Goal: Complete application form

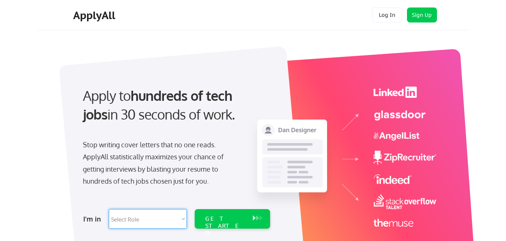
click at [182, 220] on select "Select Role Software Engineering Product Management Customer Success Sales UI/U…" at bounding box center [148, 219] width 78 height 20
click at [426, 16] on button "Sign Up" at bounding box center [422, 15] width 30 height 15
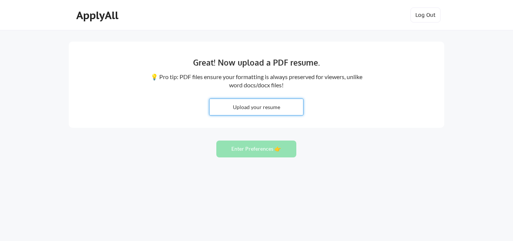
click at [259, 107] on input "file" at bounding box center [255, 107] width 93 height 16
type input "C:\fakepath\Harini_Rini_Kapadia_Resume.docx"
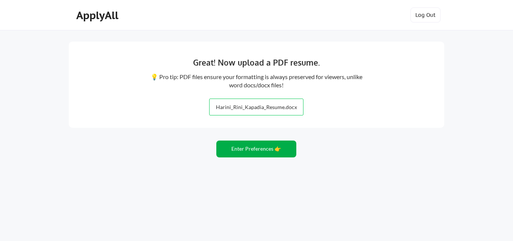
click at [254, 150] on button "Enter Preferences 👉" at bounding box center [256, 149] width 80 height 17
click at [253, 148] on button "Enter Preferences 👉" at bounding box center [256, 149] width 80 height 17
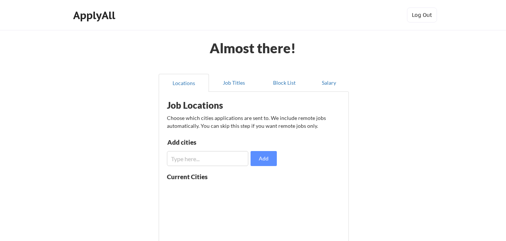
click at [183, 158] on input "input" at bounding box center [207, 158] width 81 height 15
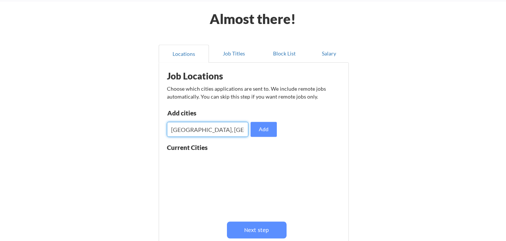
scroll to position [119, 0]
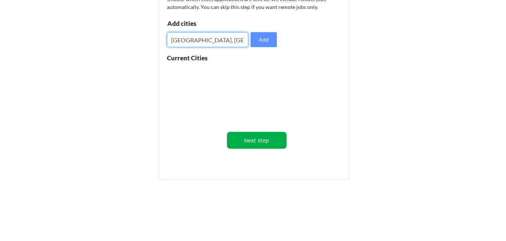
type input "Hartford, CT"
click at [250, 139] on button "Next step" at bounding box center [257, 140] width 60 height 17
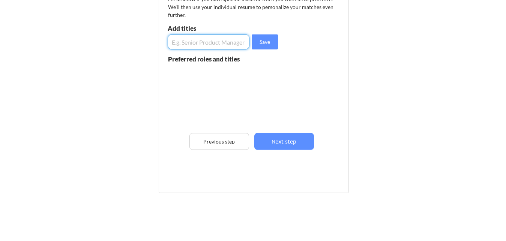
click at [186, 42] on input "input" at bounding box center [209, 42] width 82 height 15
click at [185, 42] on input "input" at bounding box center [209, 42] width 82 height 15
type input "Scrum Master"
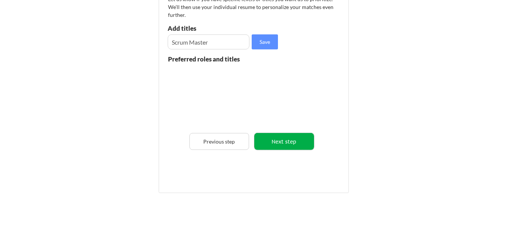
click at [276, 141] on button "Next step" at bounding box center [285, 141] width 60 height 17
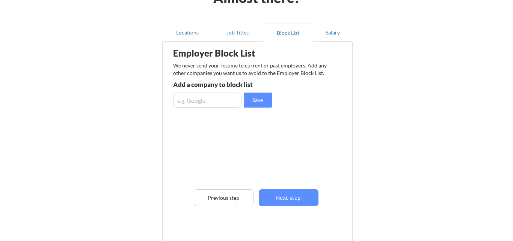
scroll to position [140, 0]
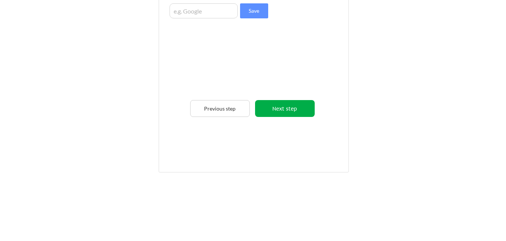
click at [286, 110] on button "Next step" at bounding box center [285, 108] width 60 height 17
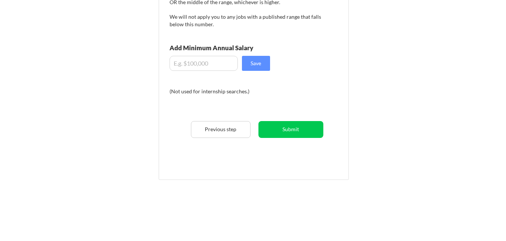
click at [194, 65] on input "input" at bounding box center [204, 63] width 68 height 15
type input "$120.00"
click at [257, 63] on button "Save" at bounding box center [256, 63] width 28 height 15
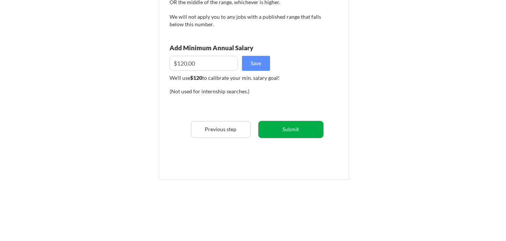
click at [286, 132] on button "Submit" at bounding box center [291, 129] width 65 height 17
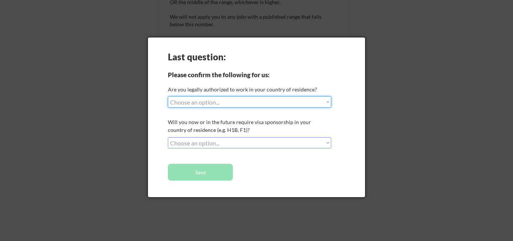
click at [168, 96] on select "Choose an option... Yes, I am a US Citizen Yes, I am a Canadian Citizen Yes, I …" at bounding box center [249, 101] width 163 height 11
select select ""yes__i_am_a_us_citizen""
click option "Yes, I am a US Citizen" at bounding box center [0, 0] width 0 height 0
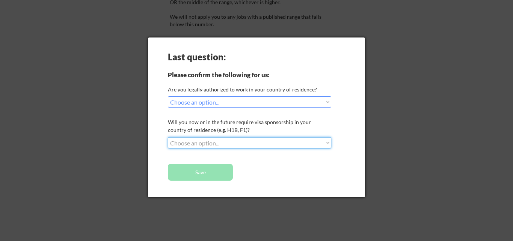
click at [168, 137] on select "Choose an option... No, I will not need sponsorship Yes, I will need sponsorship" at bounding box center [249, 142] width 163 height 11
select select ""no__i_will_not_need_sponsorship""
click option "No, I will not need sponsorship" at bounding box center [0, 0] width 0 height 0
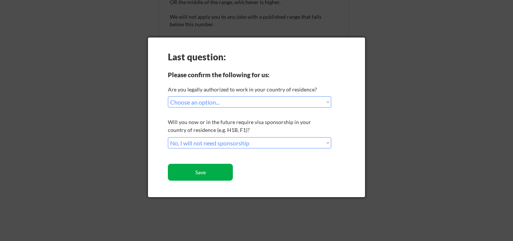
click at [200, 176] on button "Save" at bounding box center [200, 172] width 65 height 17
click at [205, 175] on button "Save" at bounding box center [200, 172] width 65 height 17
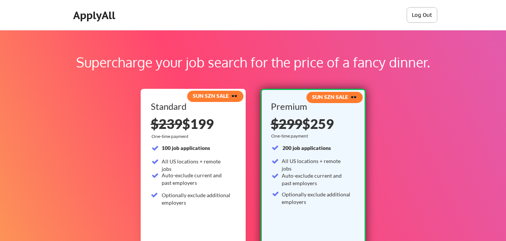
click at [418, 13] on button "Log Out" at bounding box center [422, 15] width 30 height 15
